Goal: Transaction & Acquisition: Purchase product/service

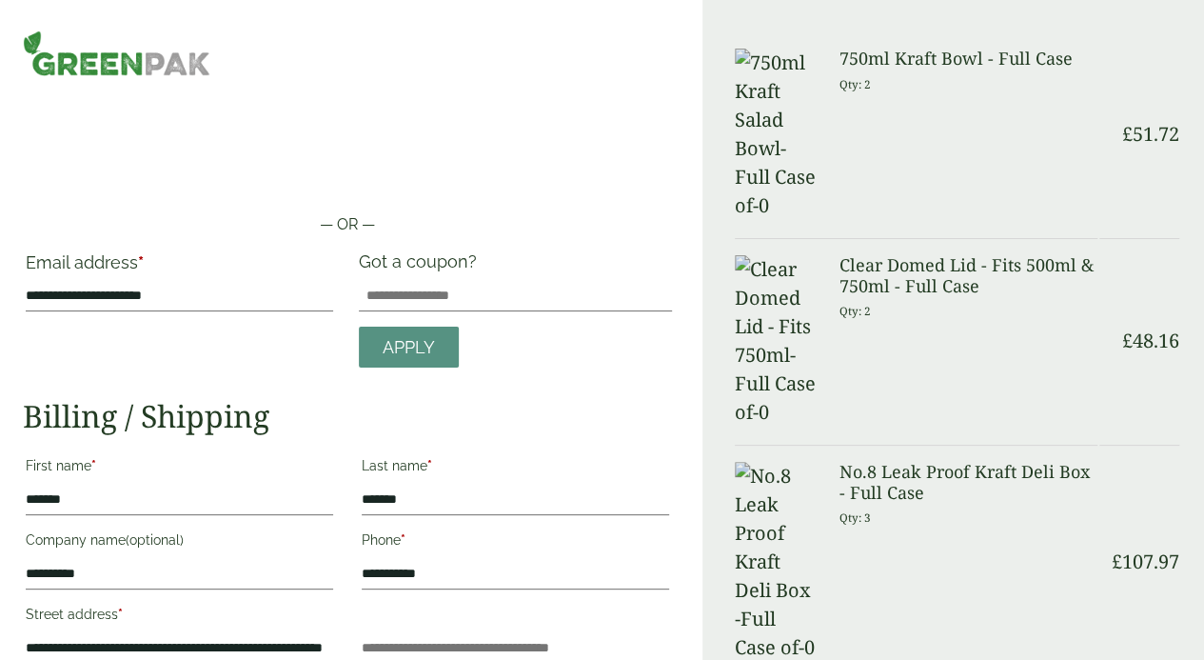
click at [168, 64] on img at bounding box center [117, 53] width 188 height 46
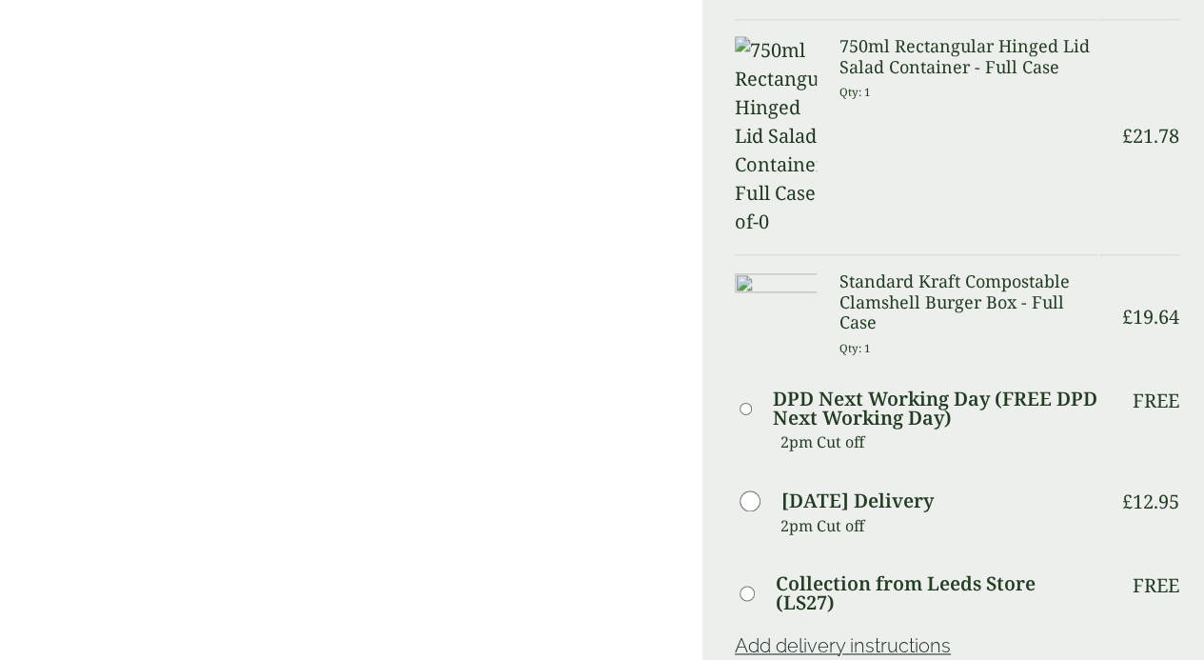
scroll to position [1142, 0]
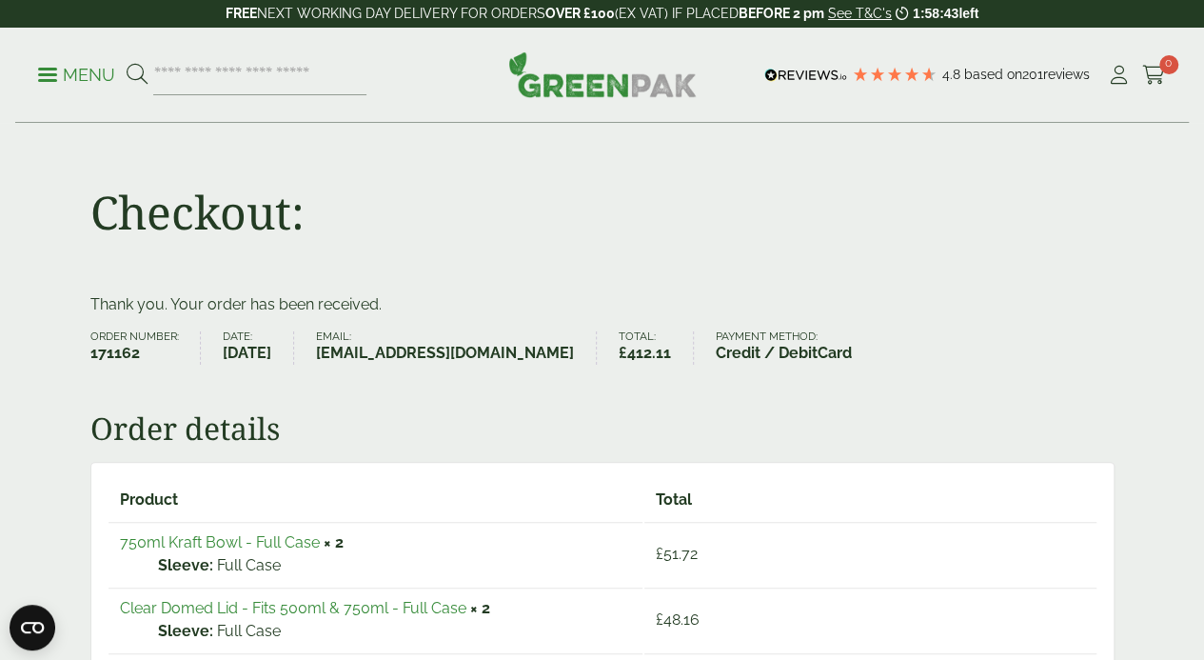
click at [625, 79] on img at bounding box center [602, 74] width 188 height 46
